Goal: Information Seeking & Learning: Learn about a topic

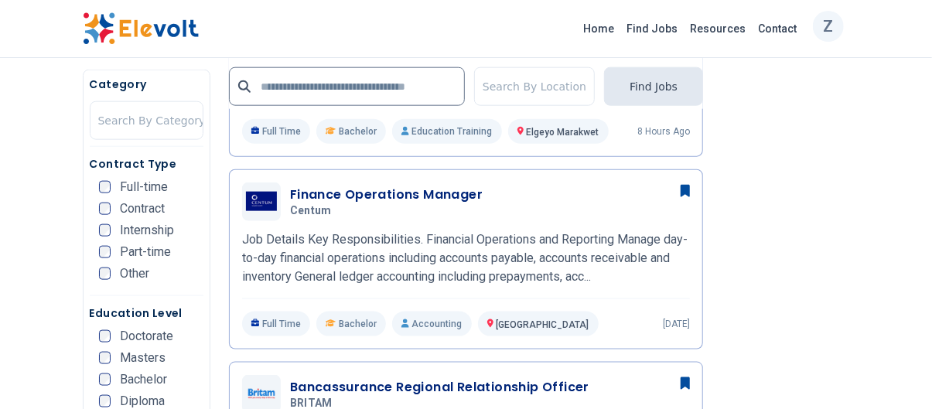
scroll to position [776, 0]
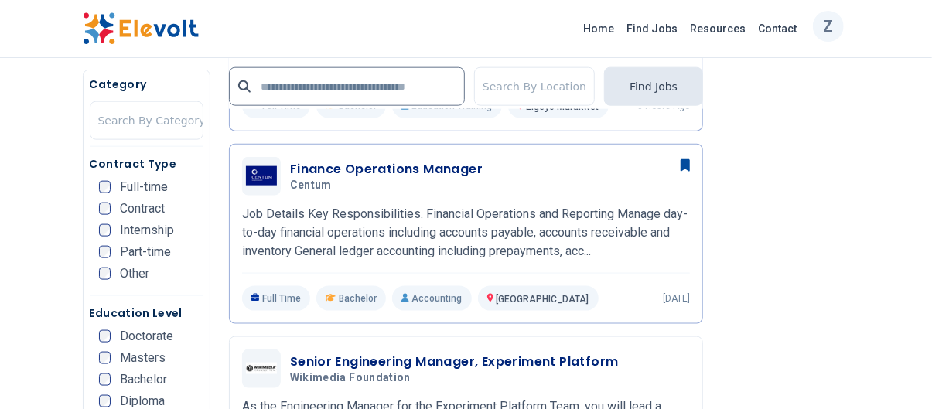
scroll to position [740, 0]
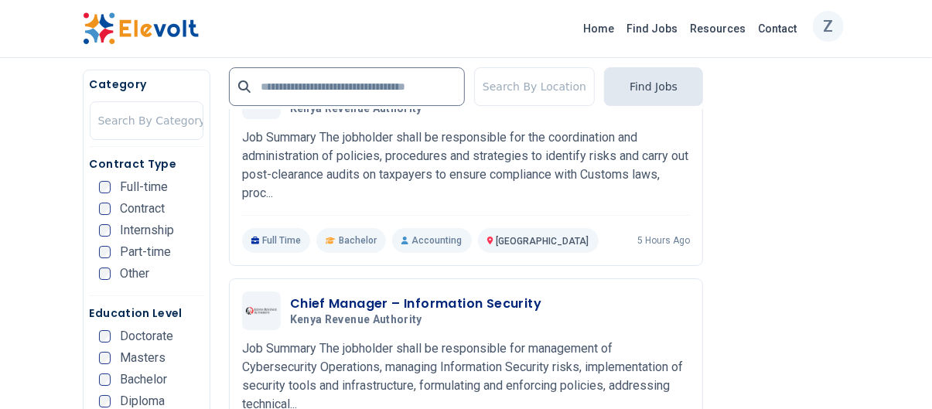
scroll to position [3301, 0]
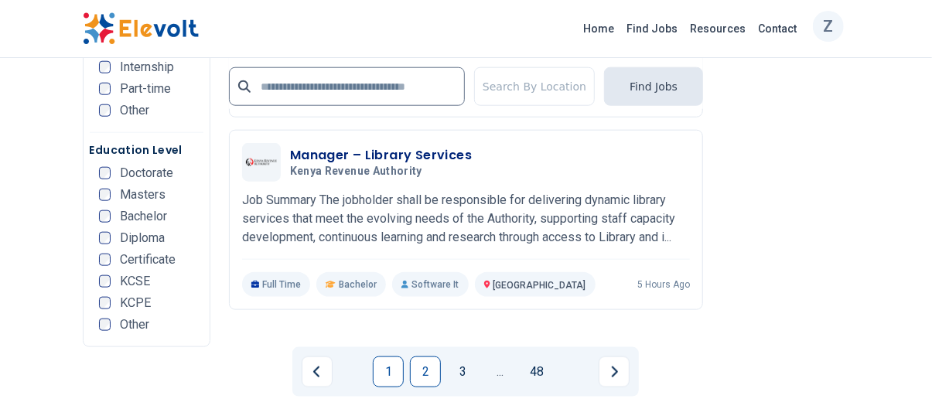
click at [437, 387] on link "2" at bounding box center [425, 371] width 31 height 31
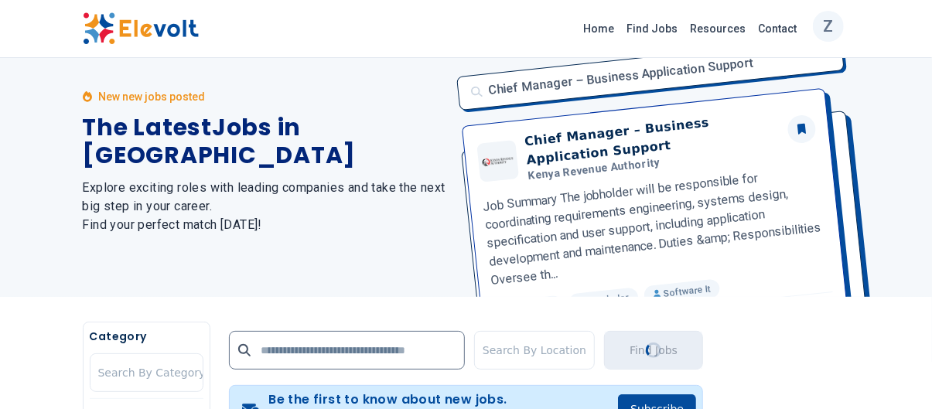
scroll to position [0, 0]
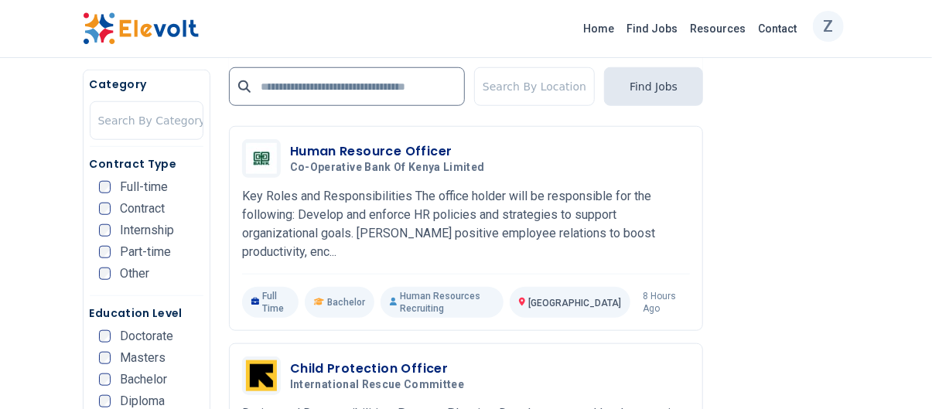
scroll to position [3163, 0]
